Goal: Information Seeking & Learning: Learn about a topic

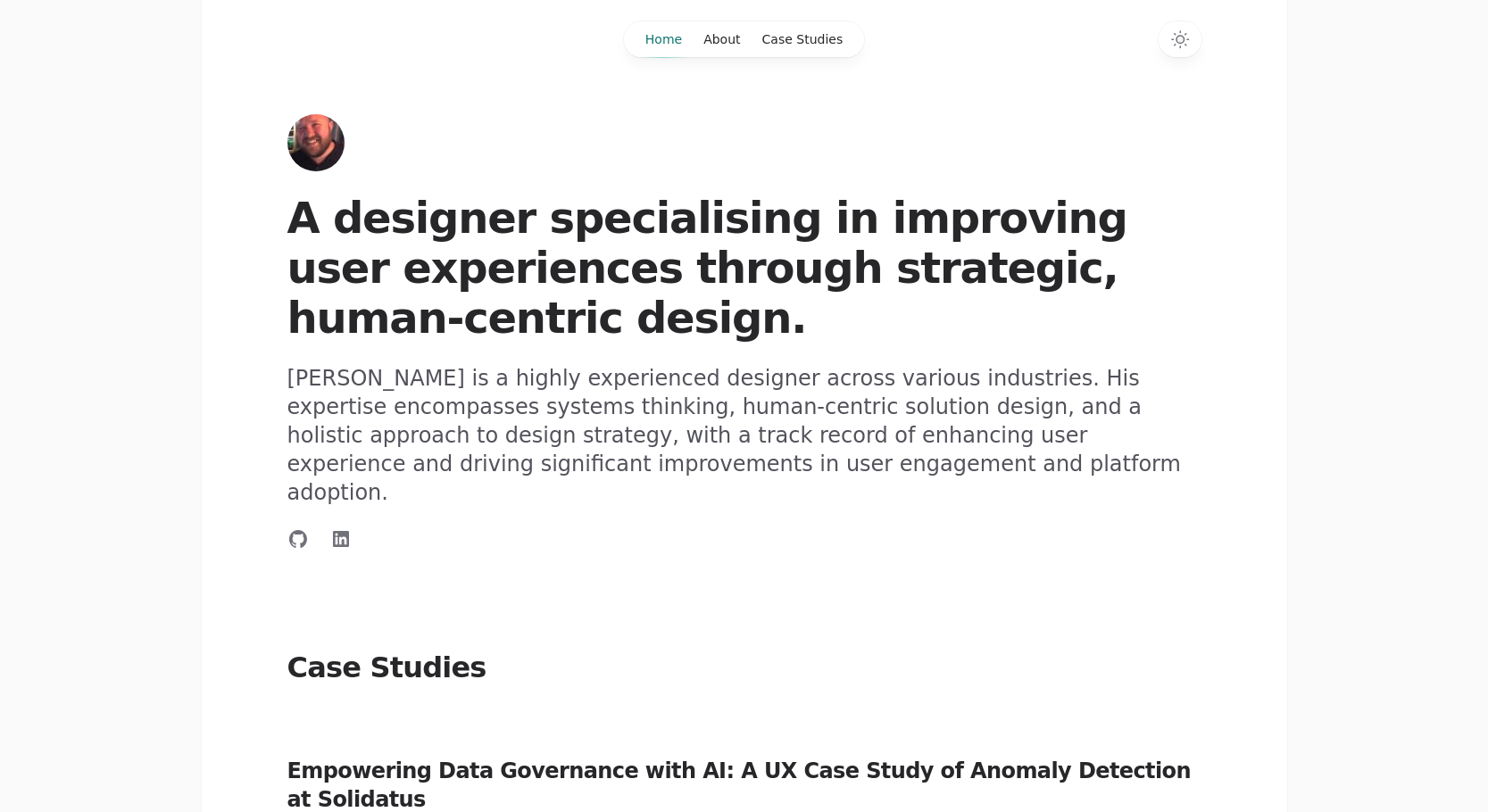
click at [500, 456] on p "[PERSON_NAME] is a highly experienced designer across various industries. His e…" at bounding box center [744, 435] width 914 height 143
click at [717, 41] on link "About" at bounding box center [722, 39] width 58 height 36
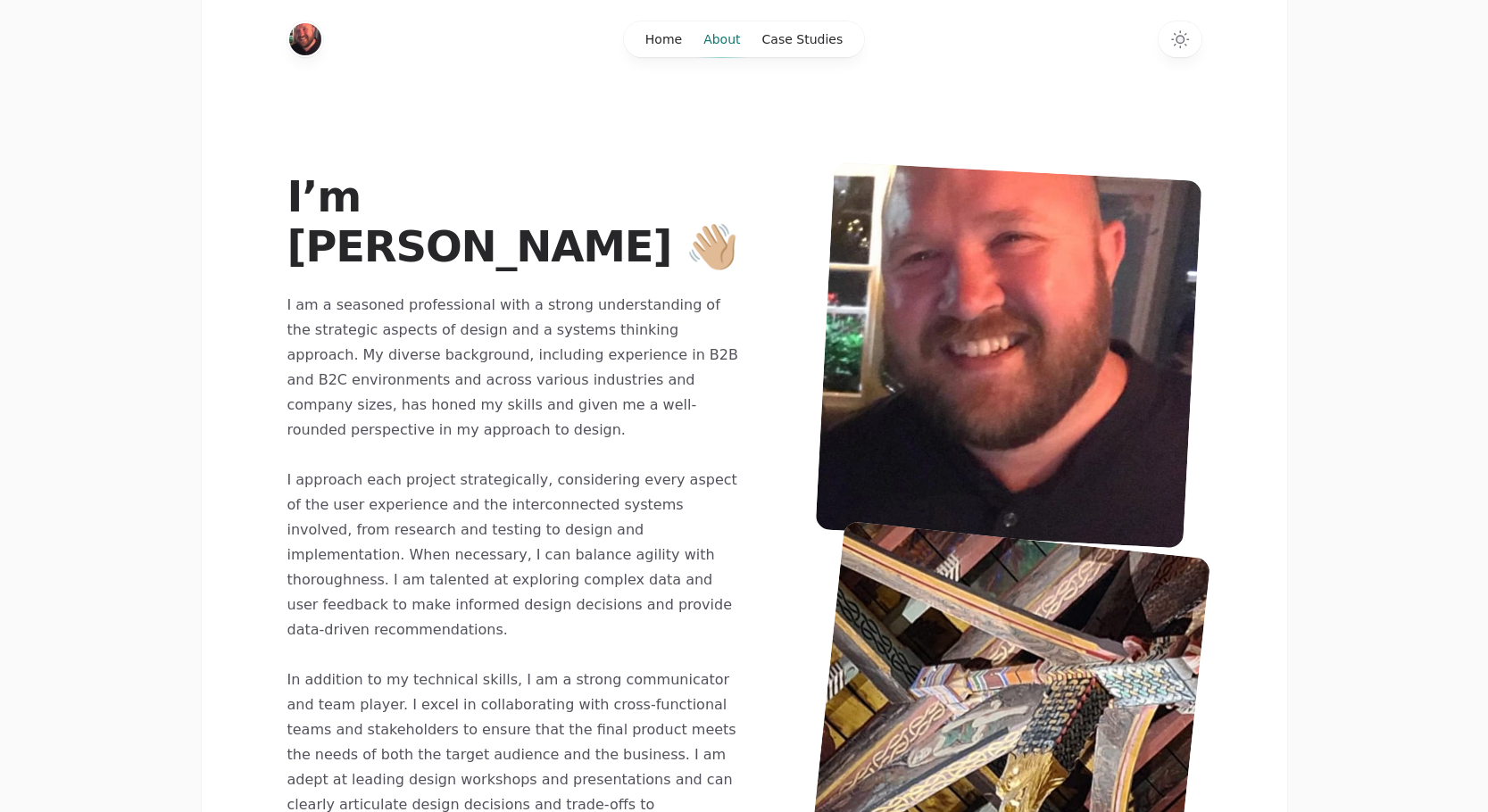
click at [736, 36] on link "About" at bounding box center [722, 39] width 58 height 36
click at [781, 37] on link "Case Studies" at bounding box center [802, 39] width 103 height 36
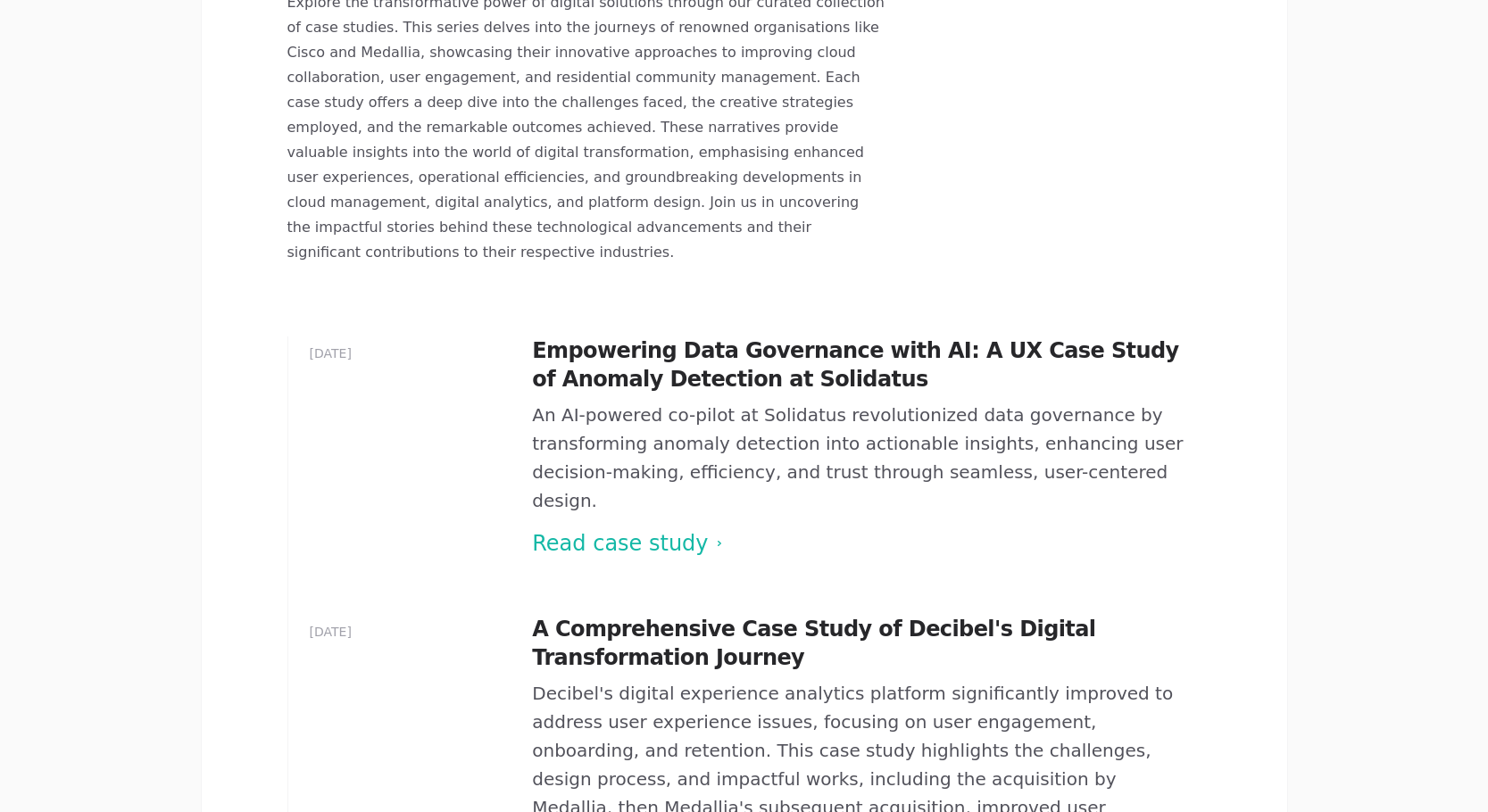
scroll to position [308, 0]
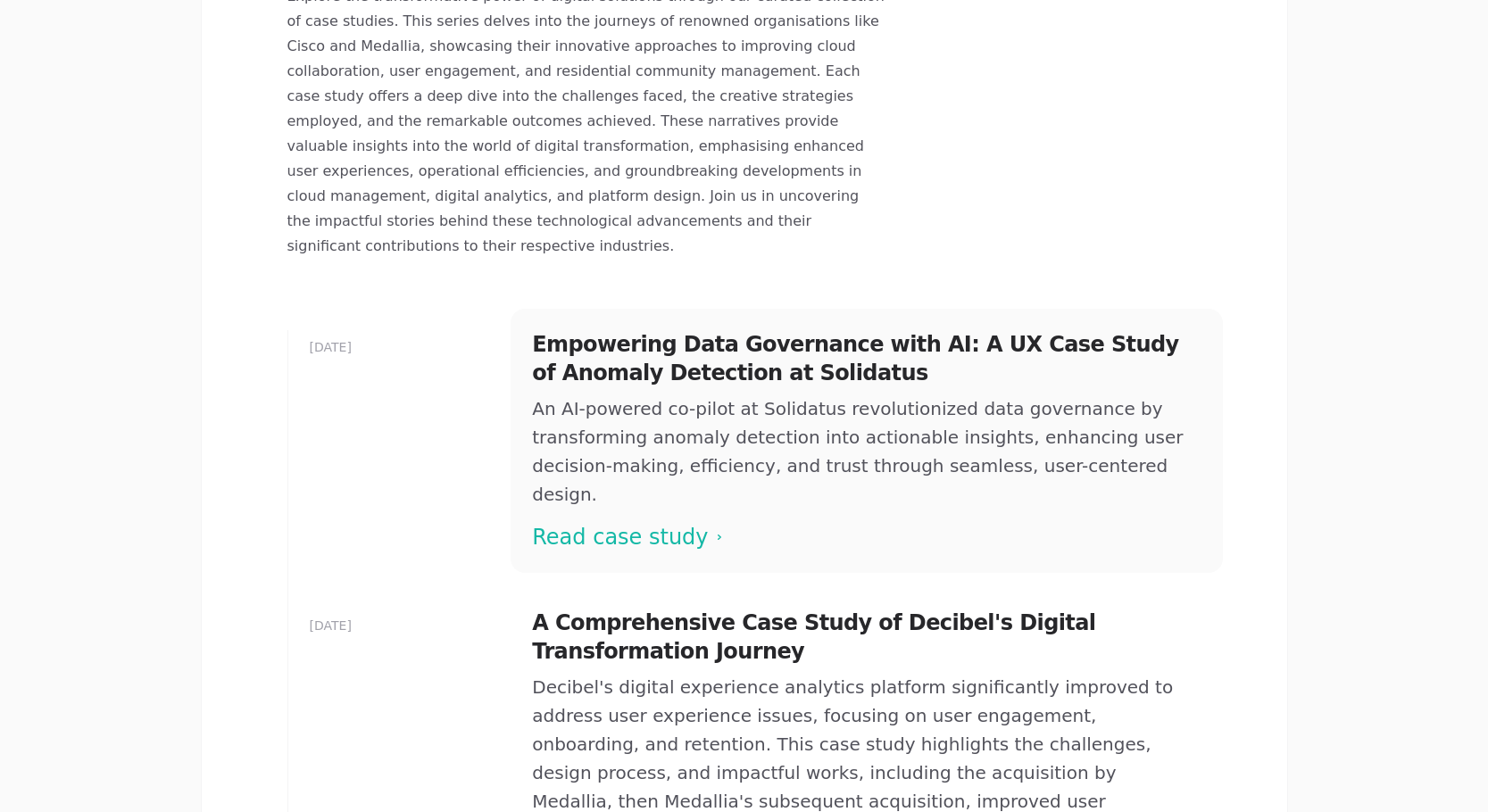
click at [616, 457] on span at bounding box center [865, 440] width 712 height 264
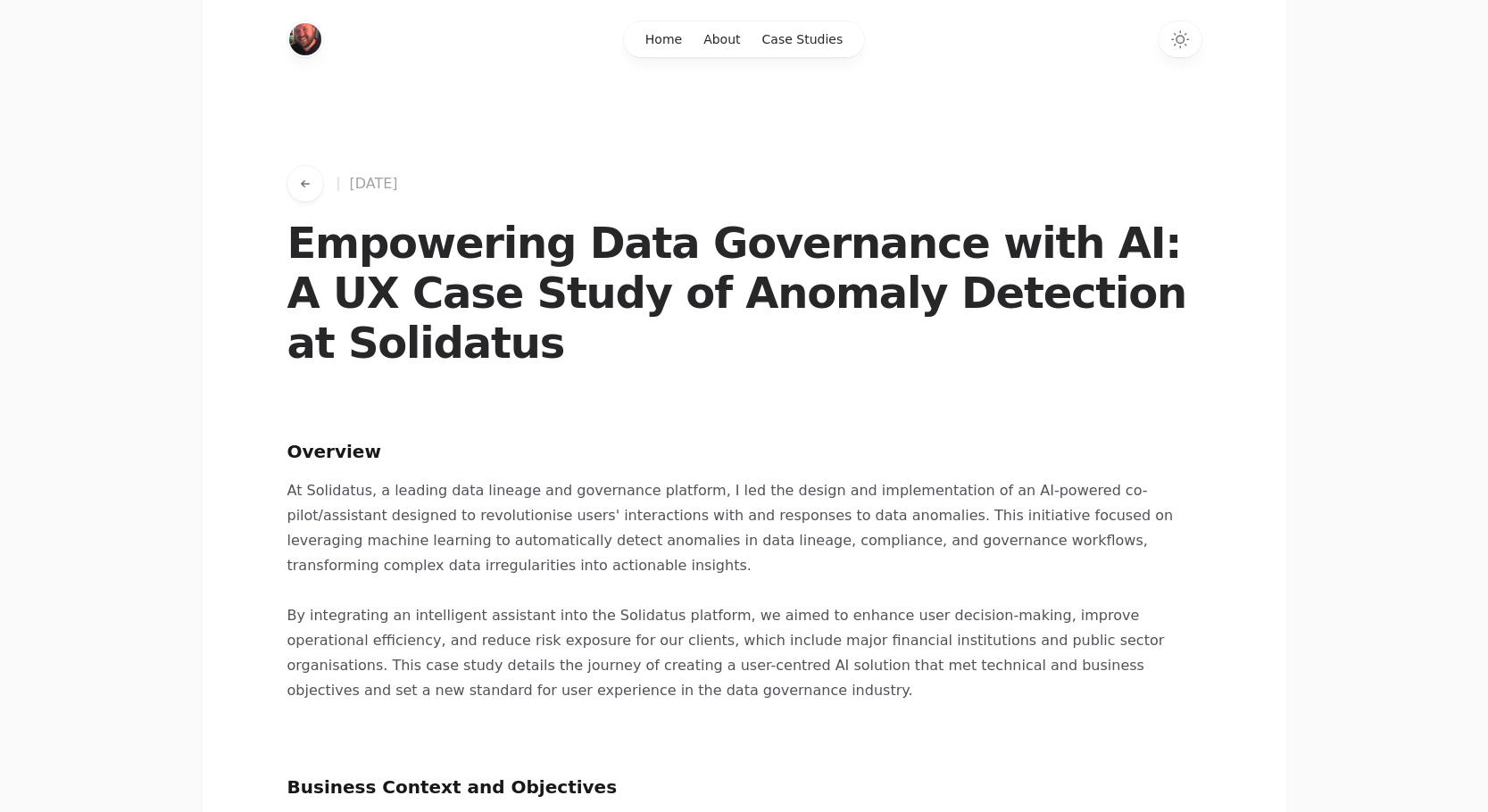
click at [616, 478] on p "At Solidatus, a leading data lineage and governance platform, I led the design …" at bounding box center [744, 528] width 914 height 100
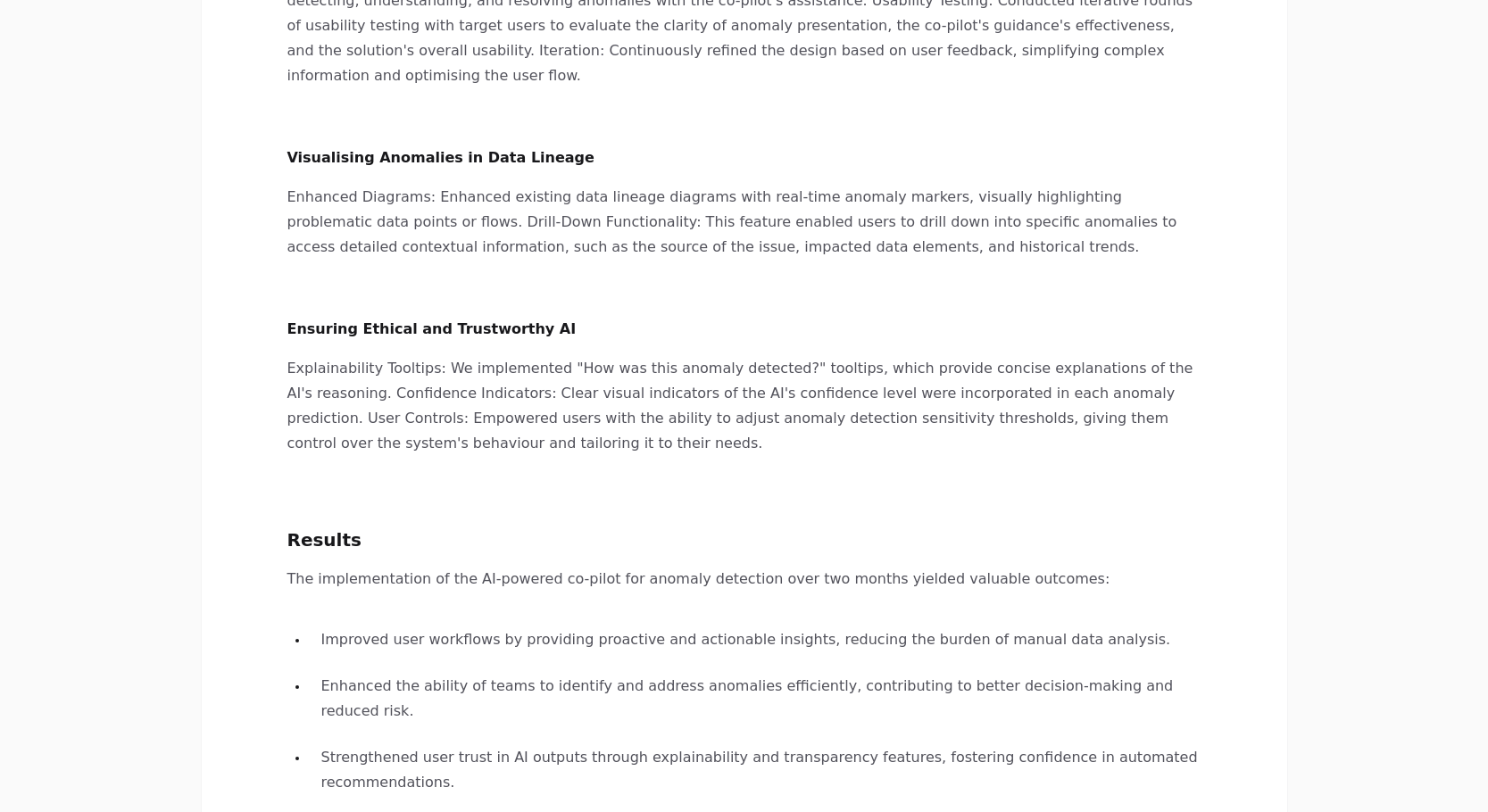
scroll to position [2925, 0]
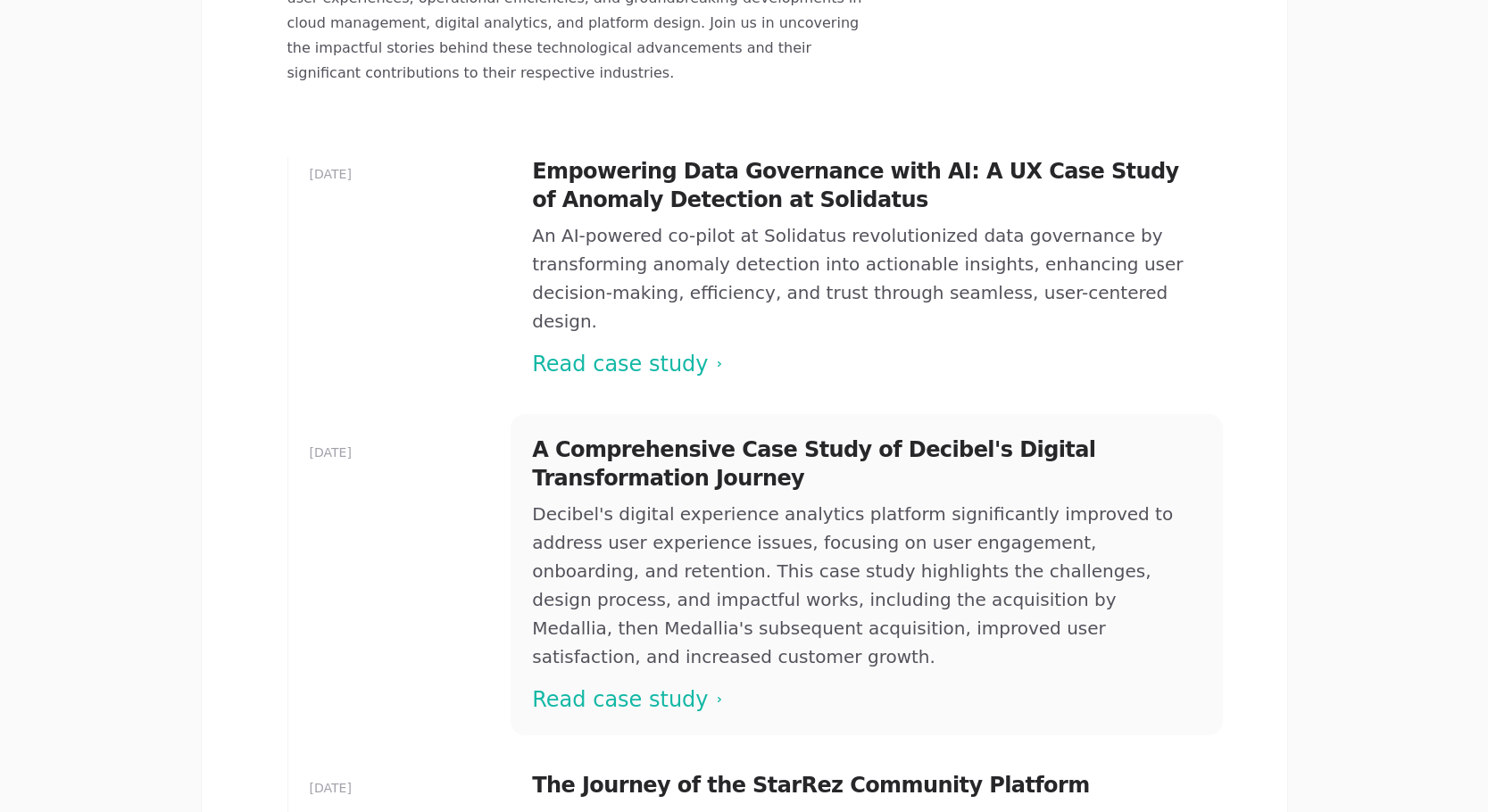
scroll to position [503, 0]
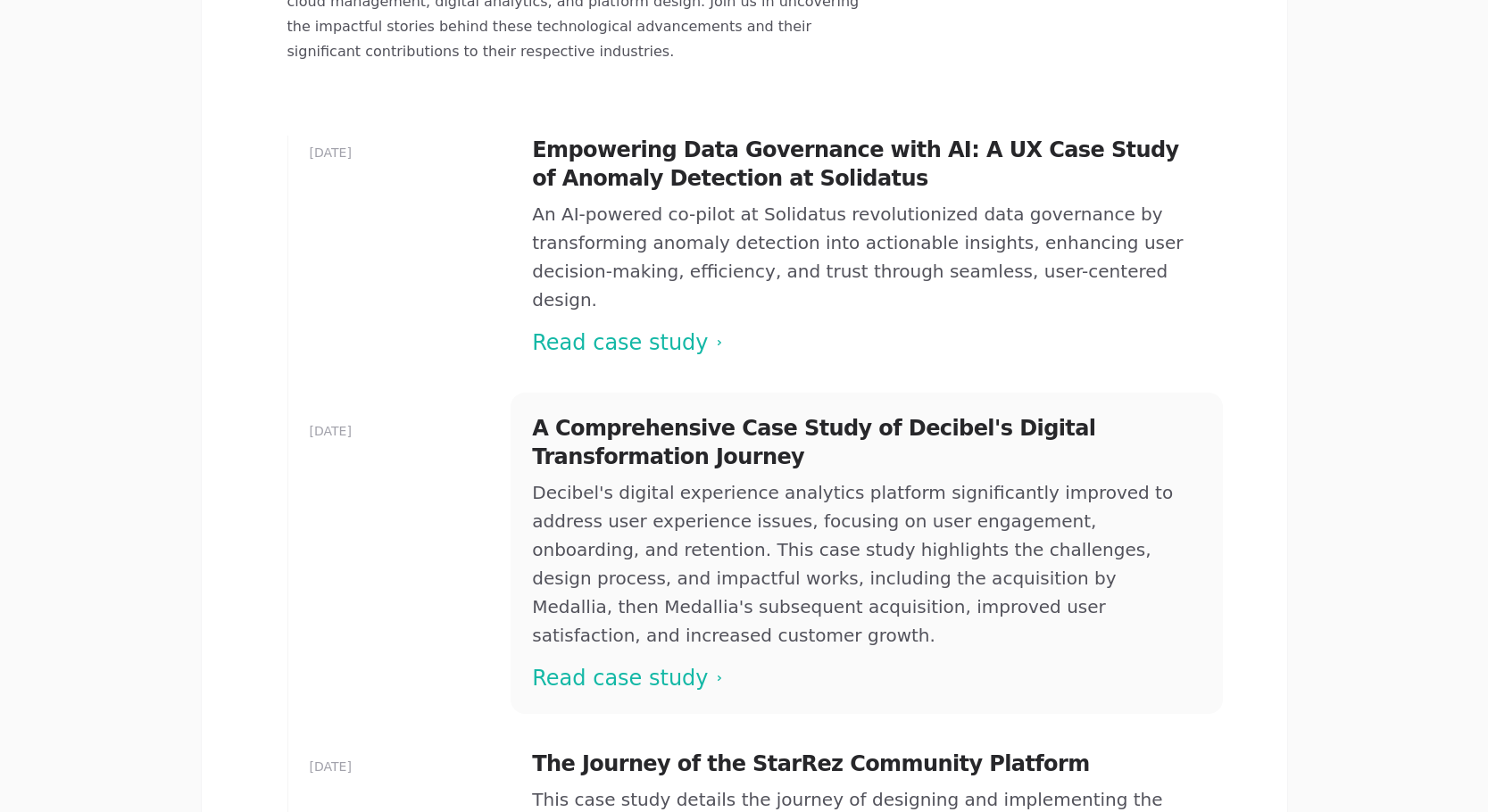
click at [610, 547] on span at bounding box center [865, 553] width 712 height 321
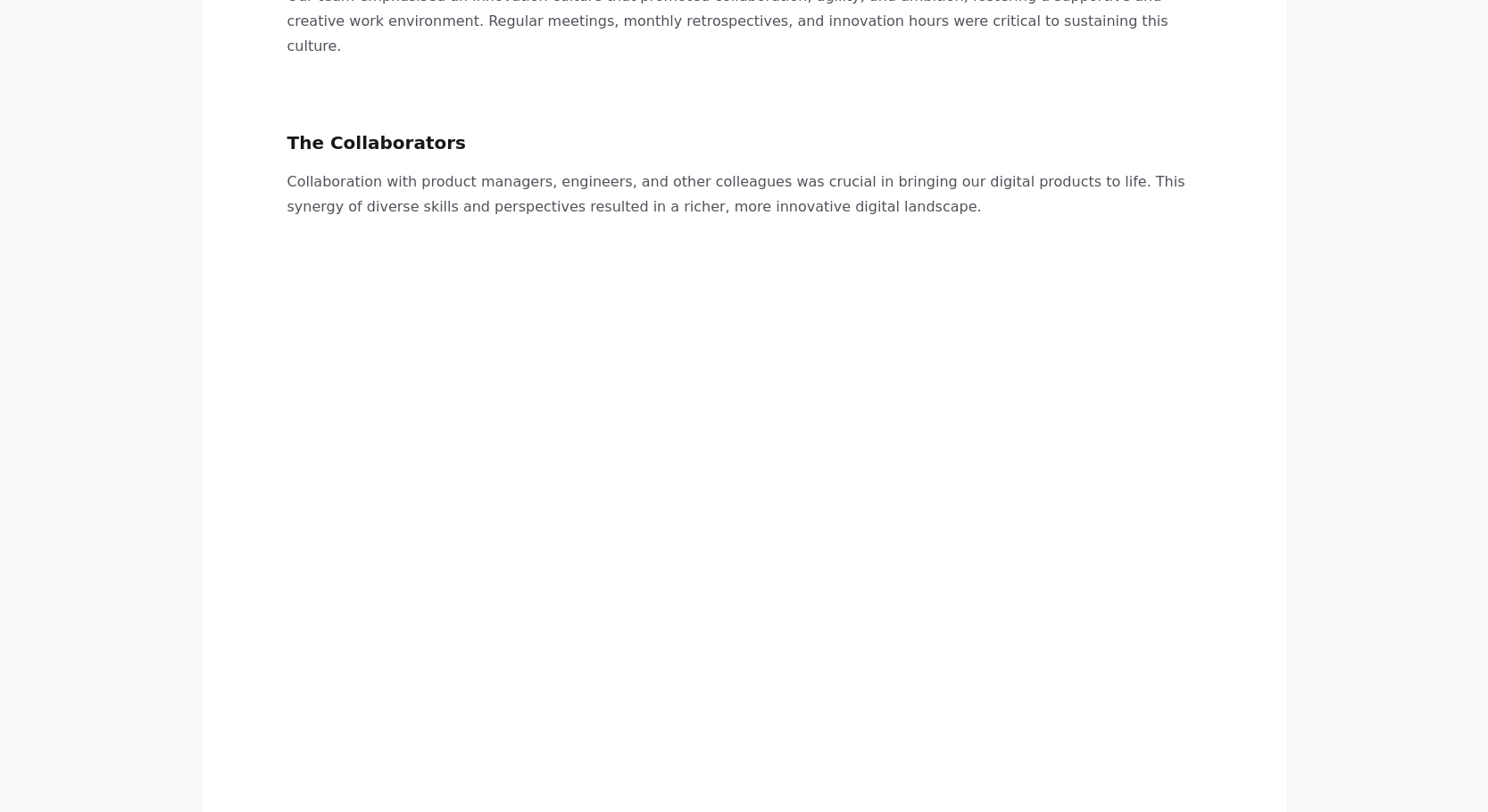
scroll to position [4171, 0]
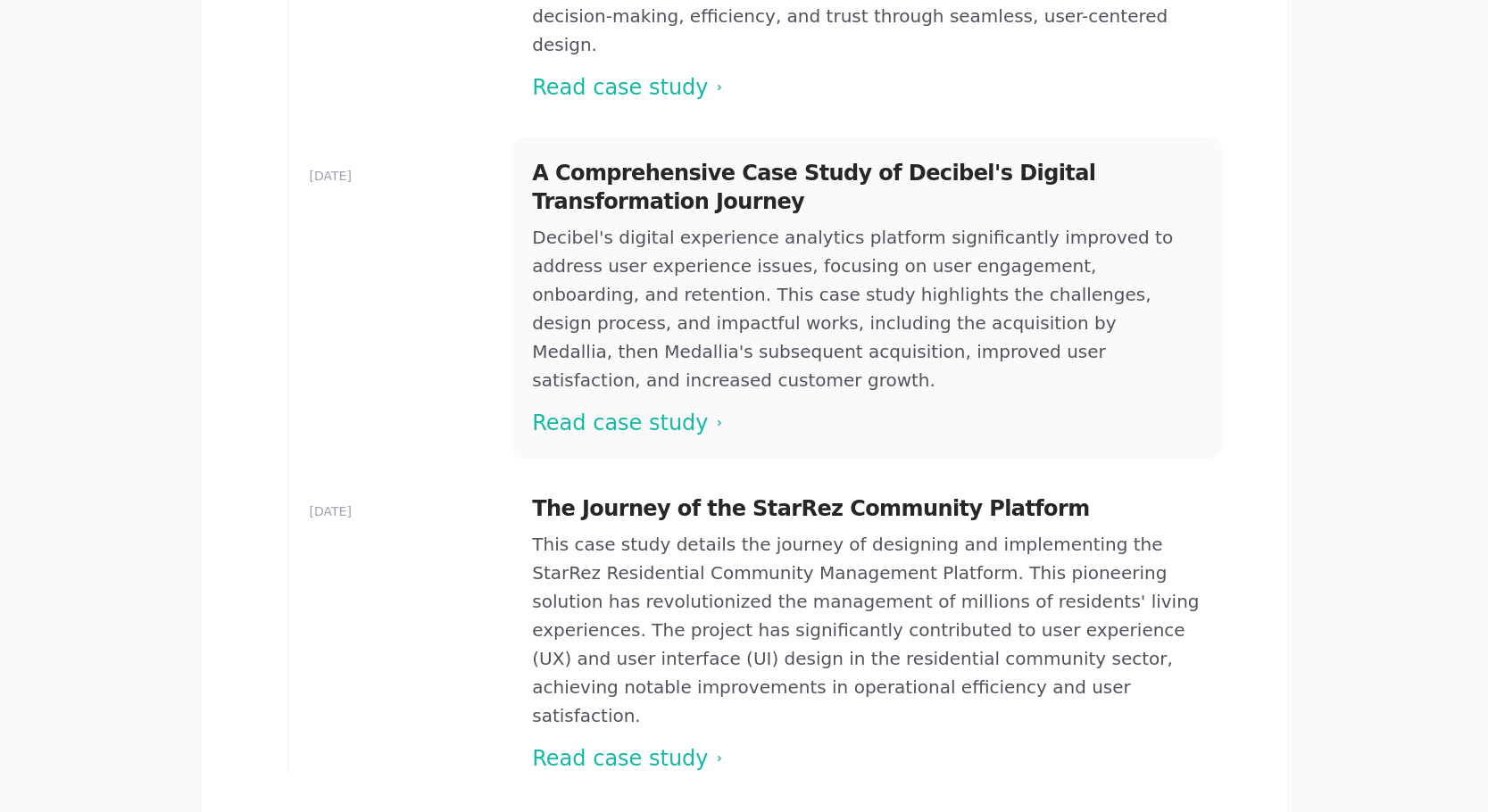
scroll to position [788, 0]
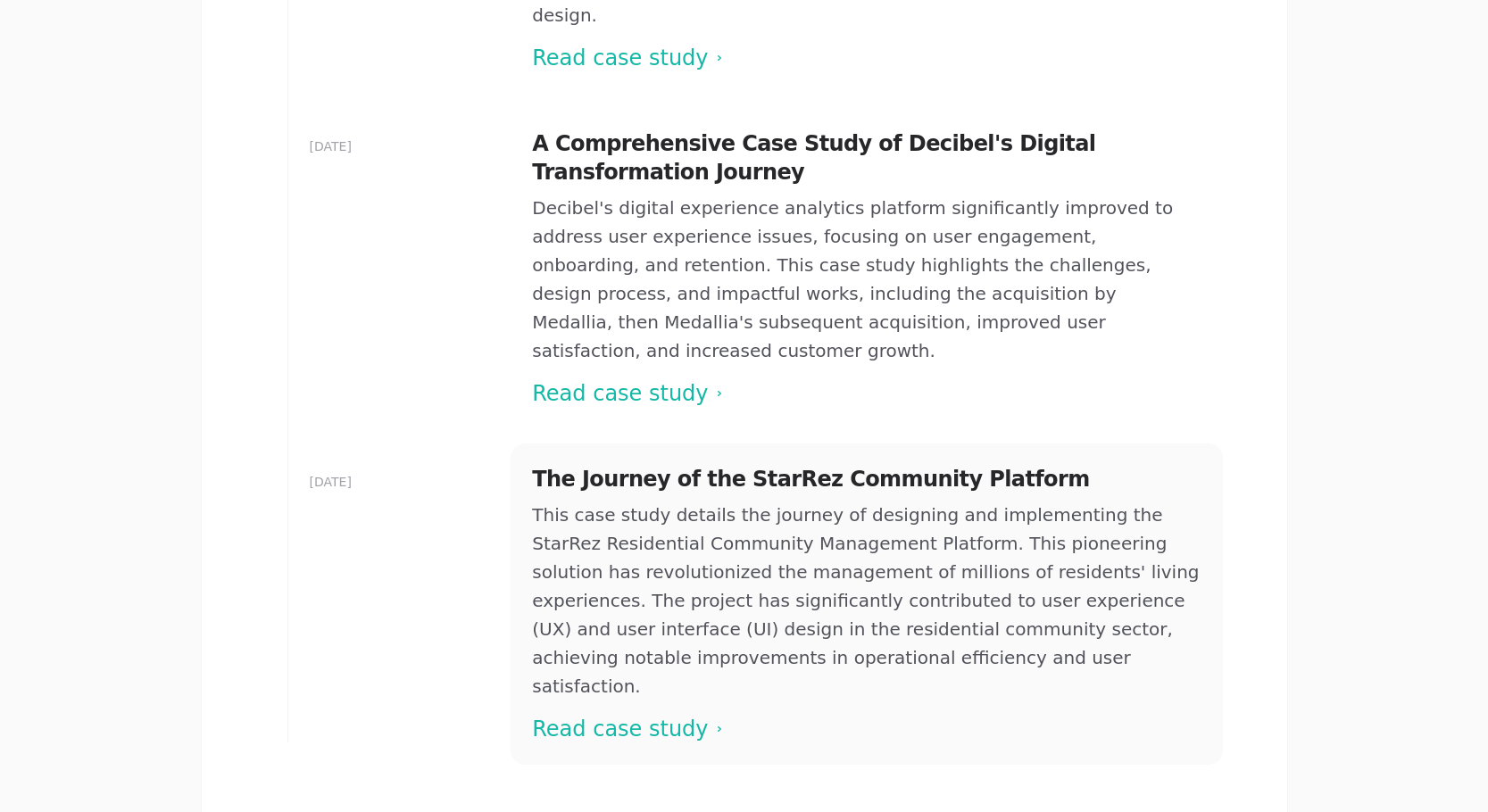
click at [569, 566] on span at bounding box center [865, 604] width 712 height 321
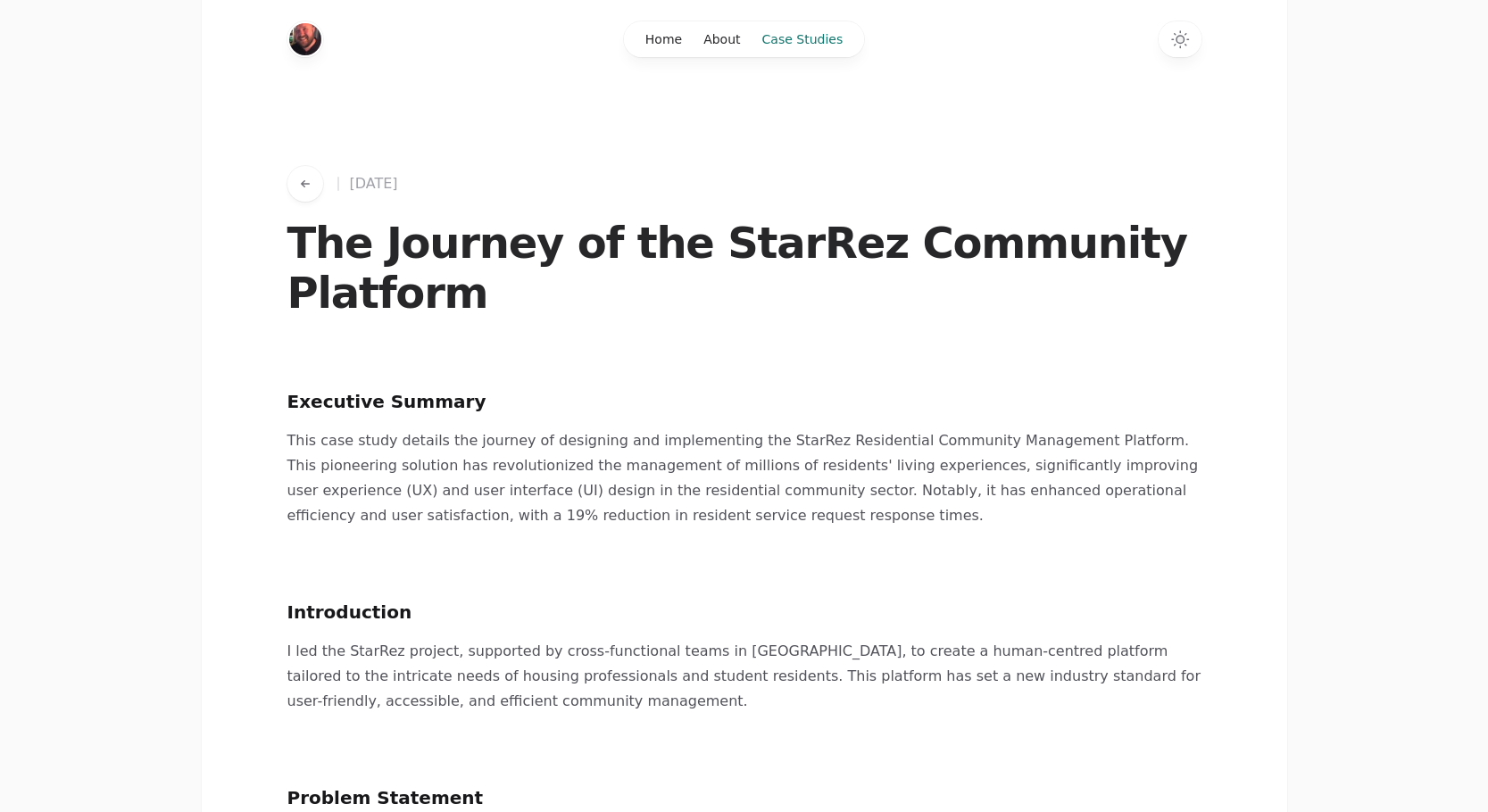
click at [785, 46] on link "Case Studies" at bounding box center [802, 39] width 103 height 36
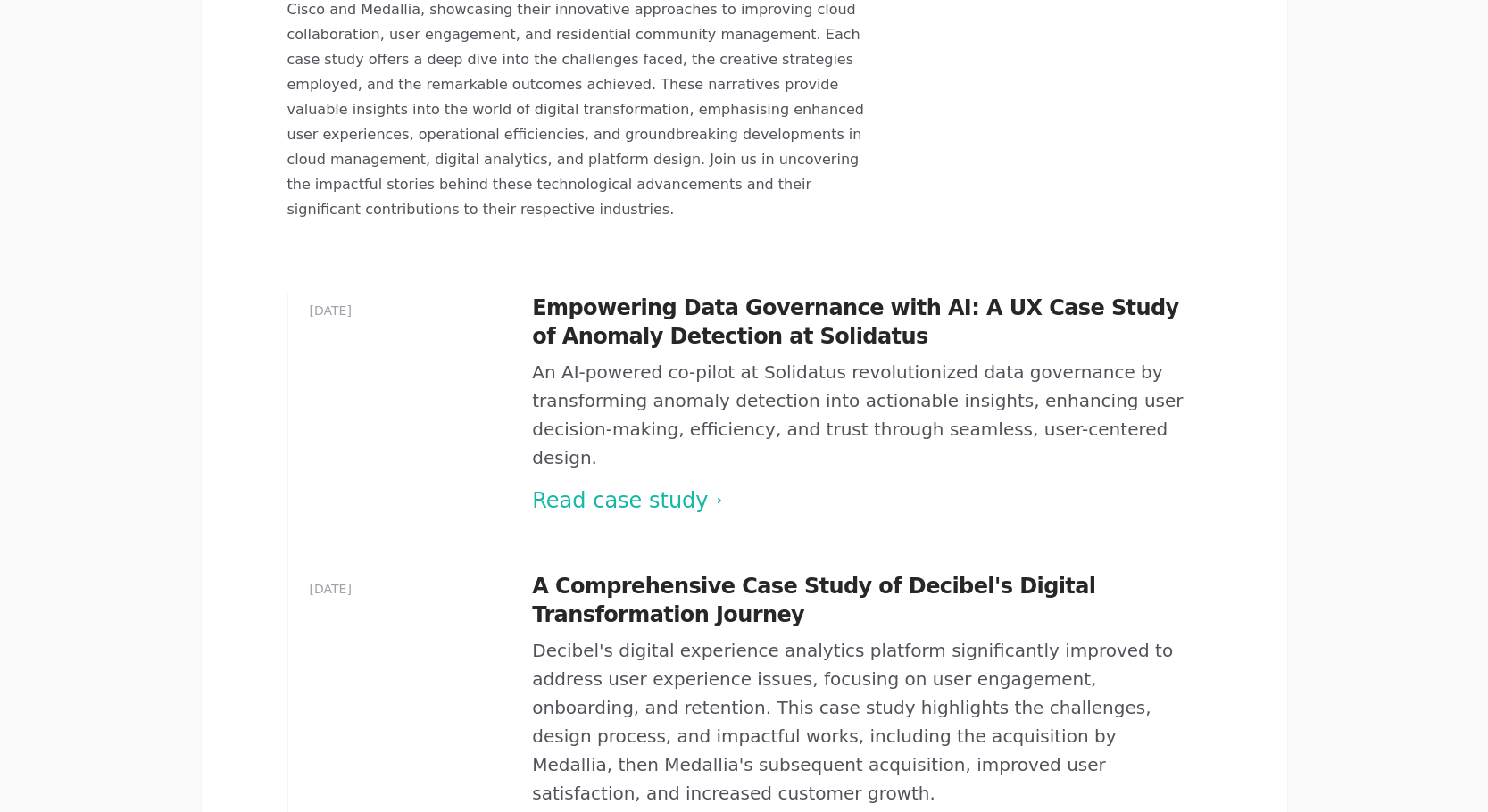
scroll to position [367, 0]
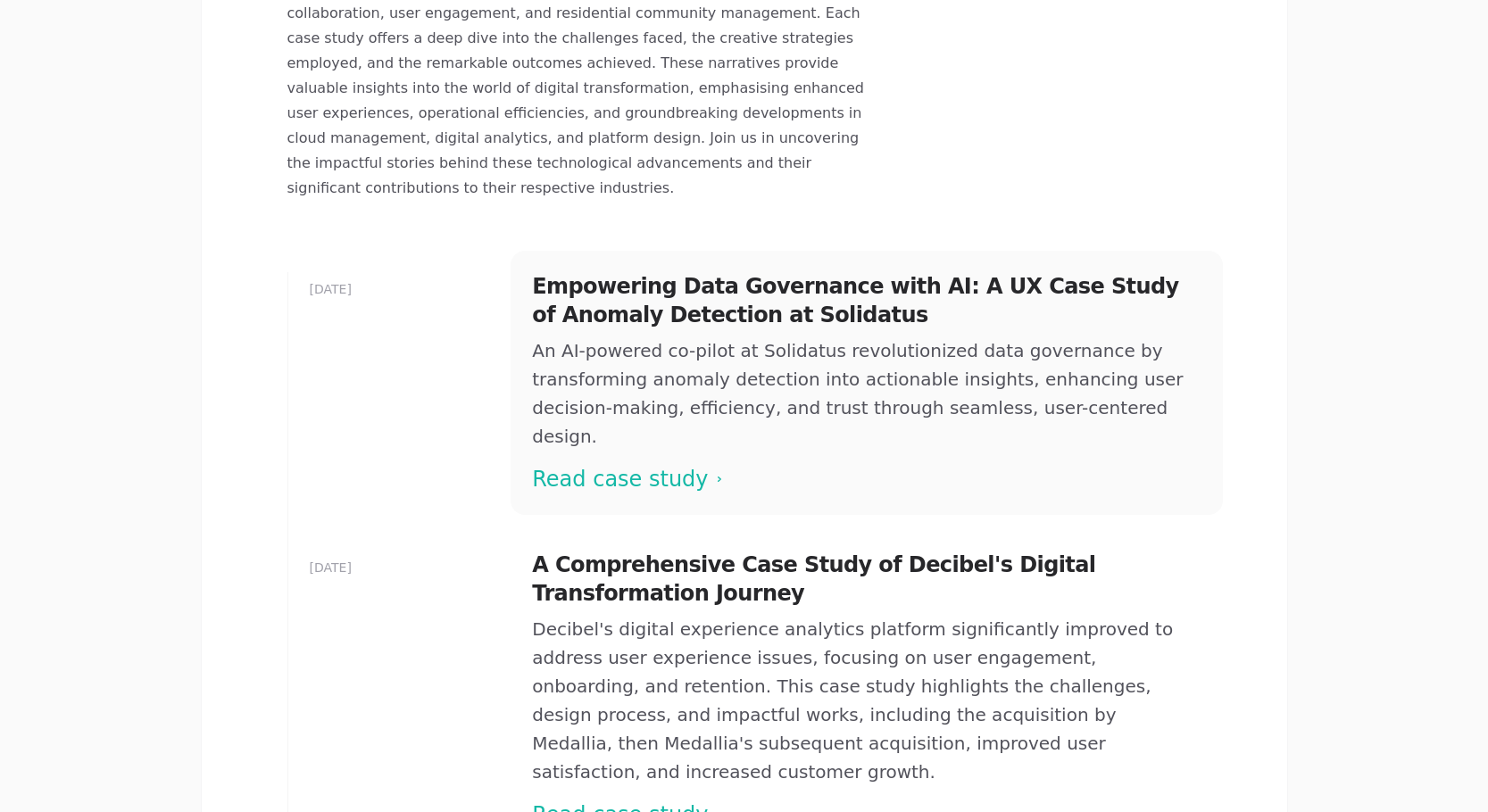
click at [641, 380] on span at bounding box center [865, 382] width 712 height 264
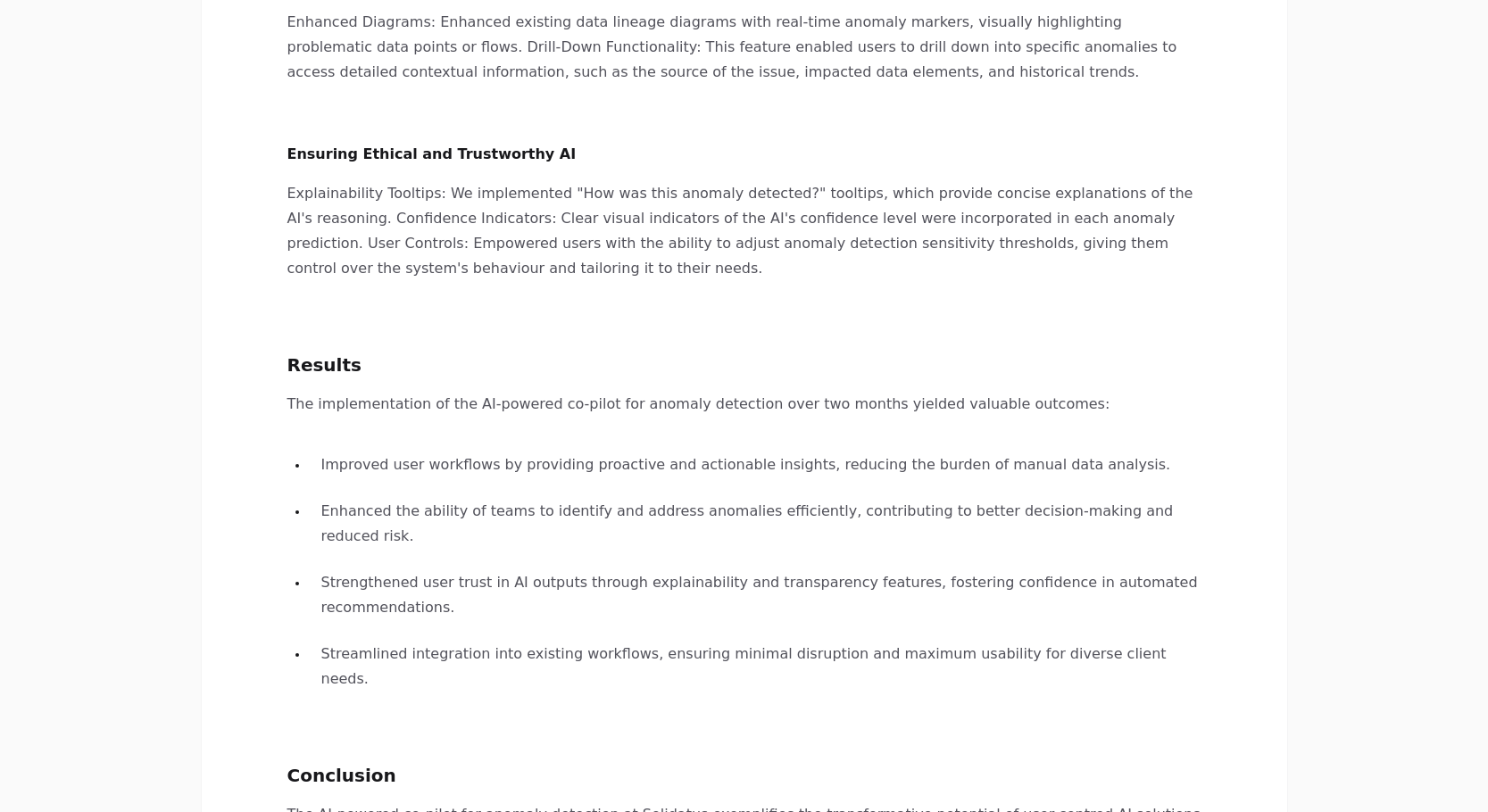
scroll to position [2925, 0]
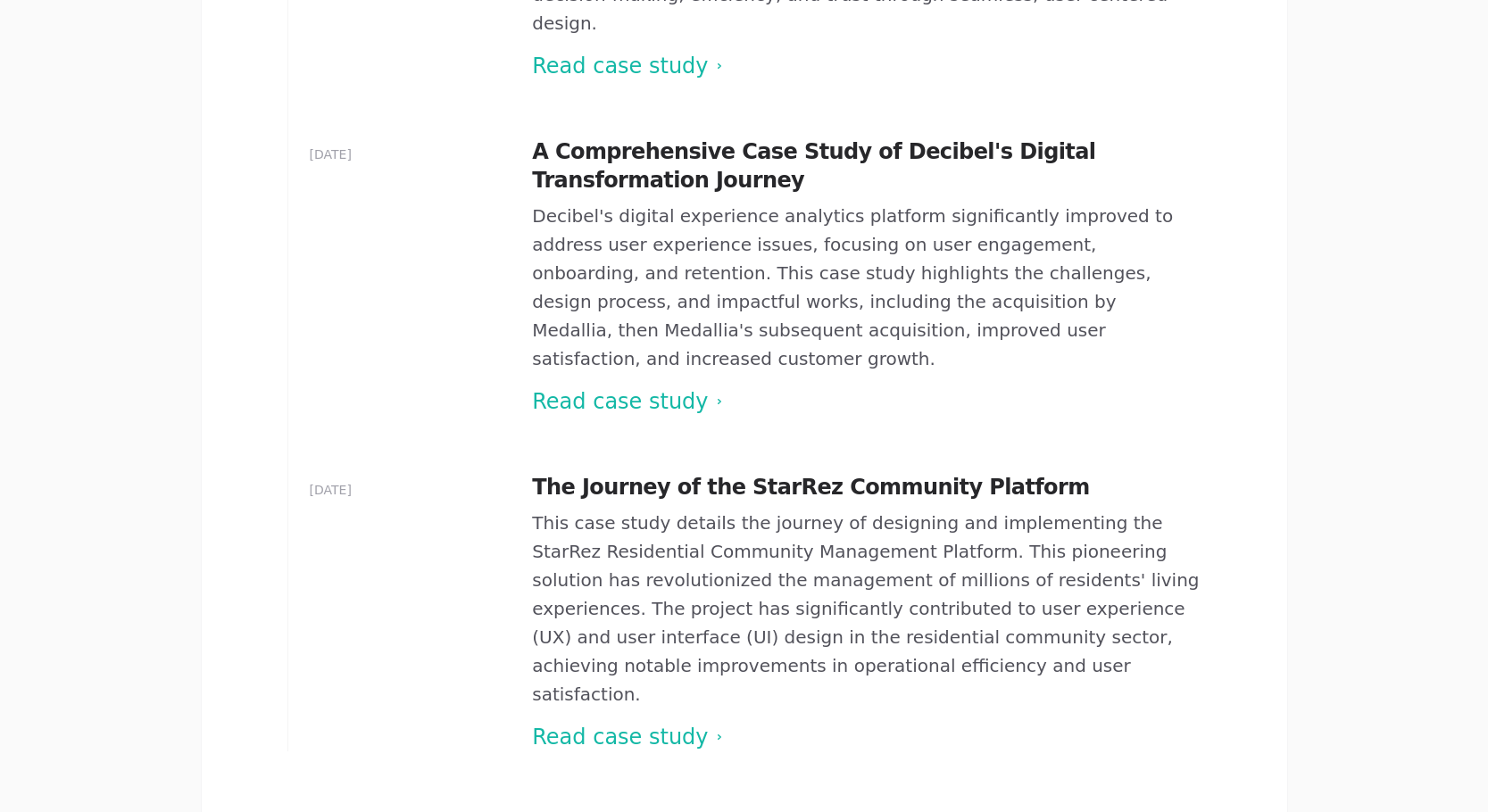
scroll to position [788, 0]
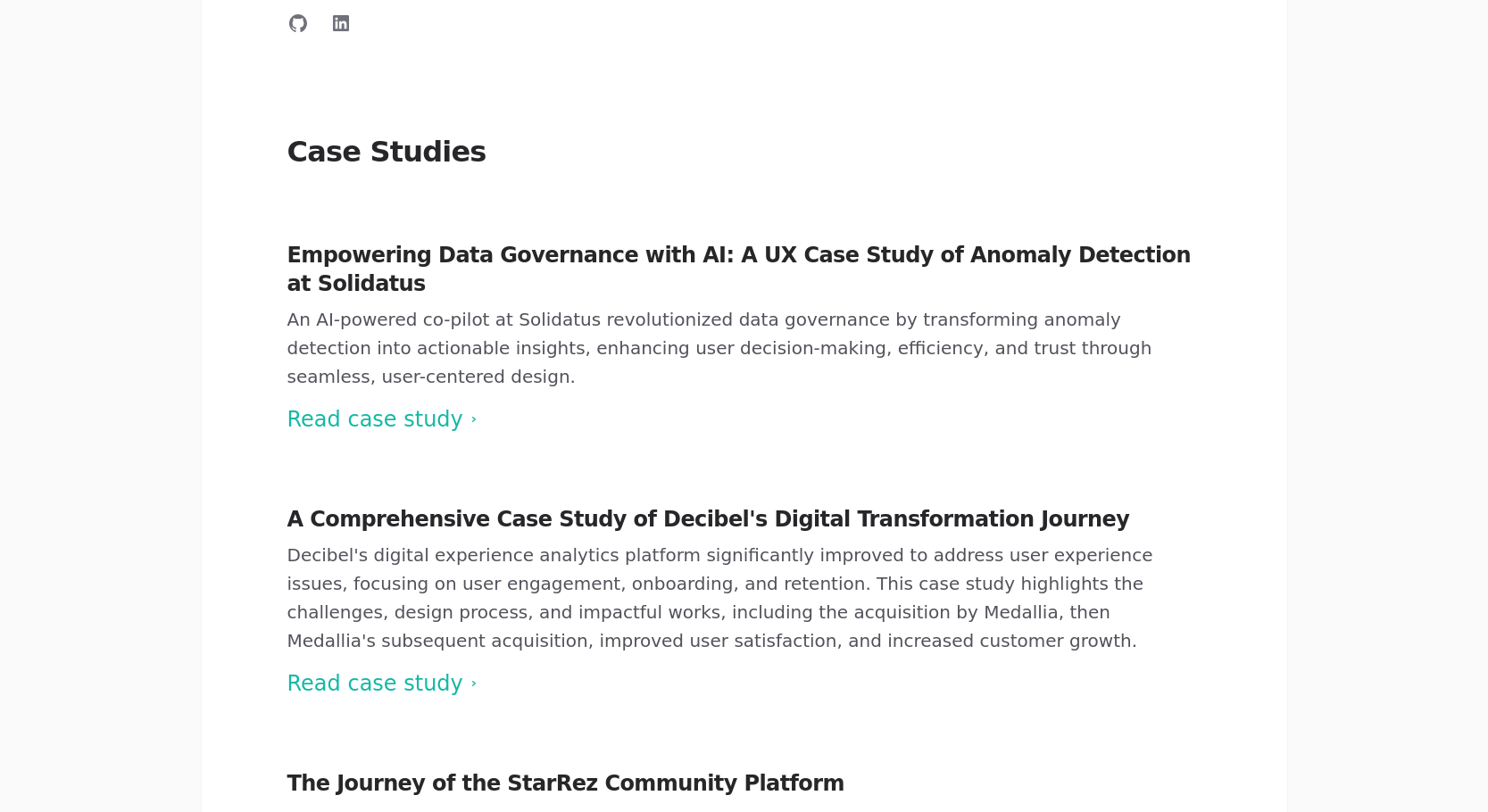
scroll to position [809, 0]
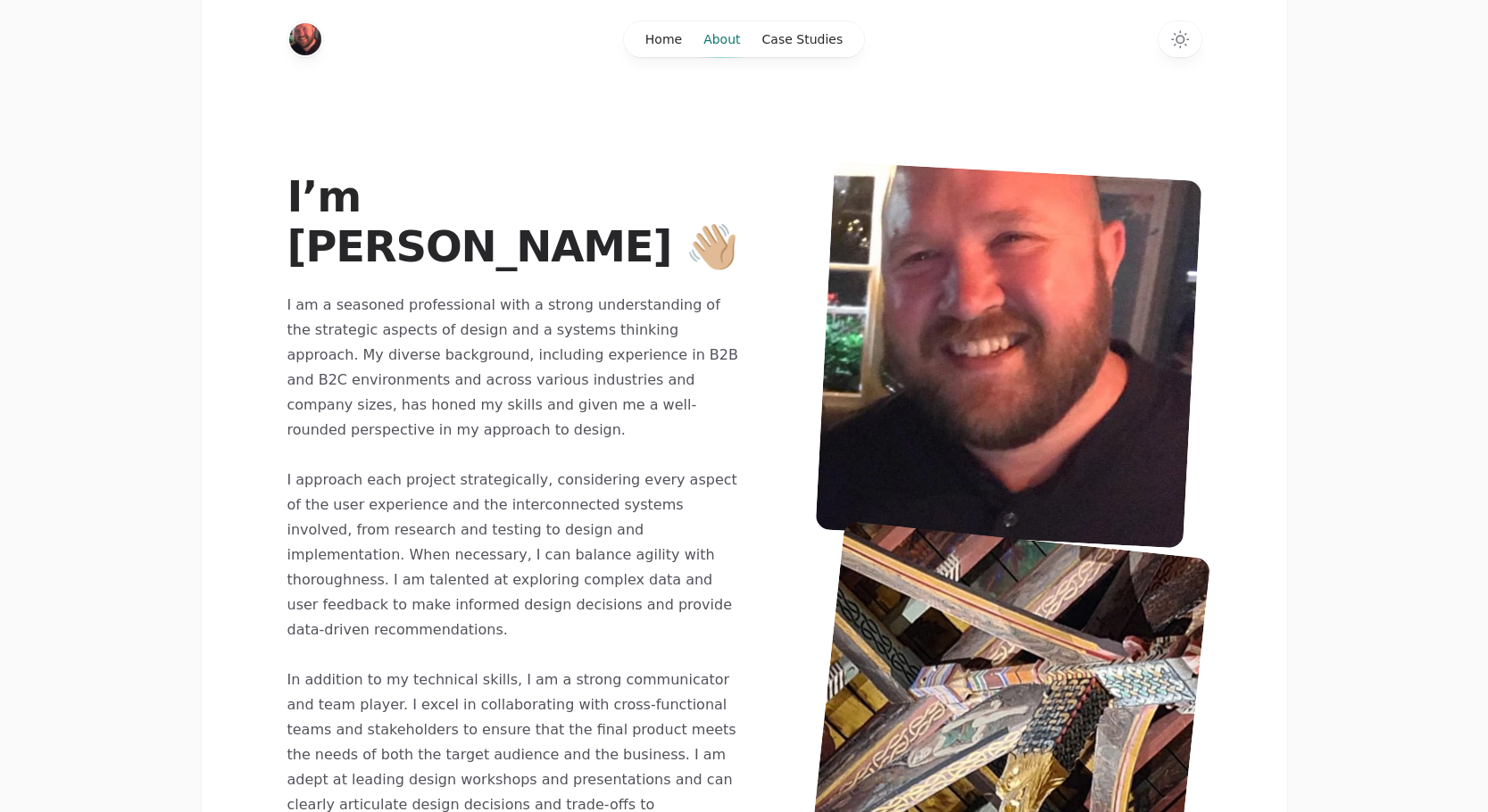
scroll to position [805, 0]
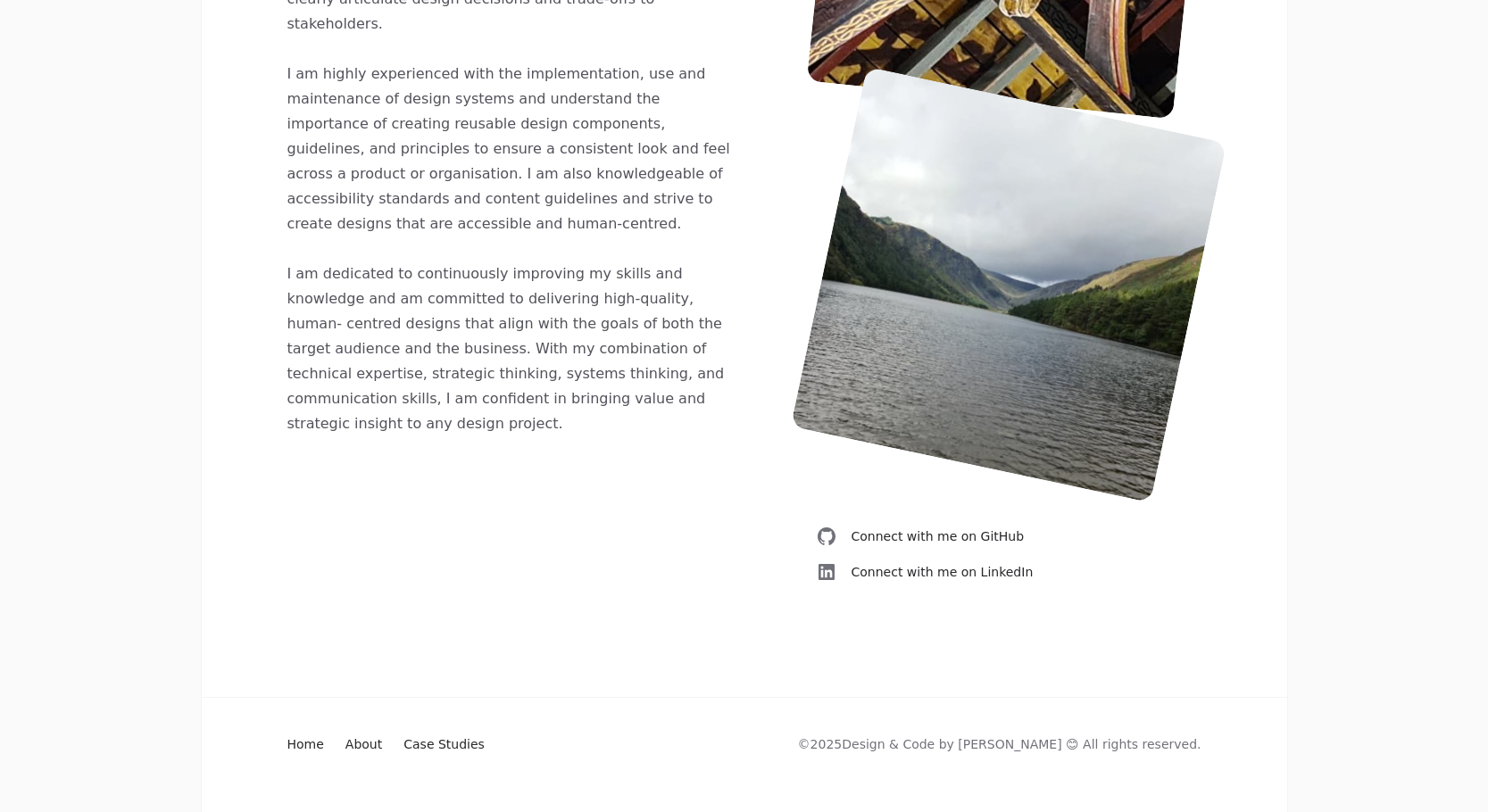
click at [920, 585] on div at bounding box center [744, 406] width 1085 height 812
click at [920, 573] on span "Connect with me on LinkedIn" at bounding box center [942, 571] width 182 height 21
